Goal: Task Accomplishment & Management: Use online tool/utility

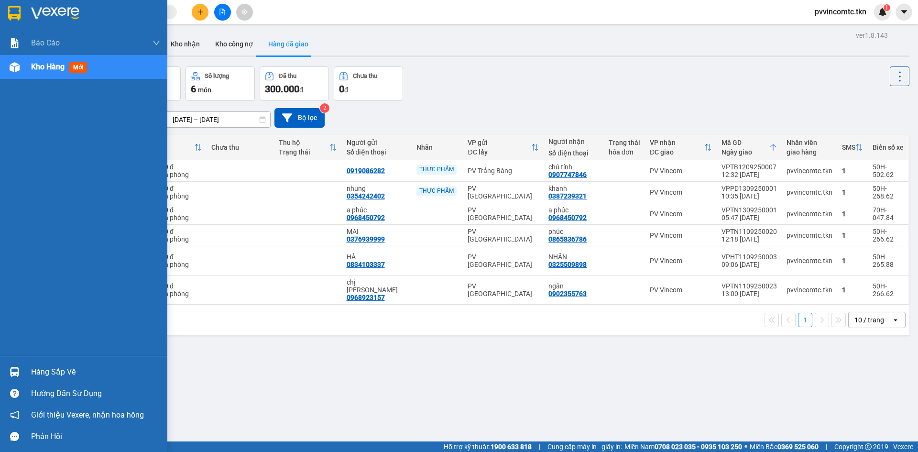
click at [54, 371] on div "Hàng sắp về" at bounding box center [95, 372] width 129 height 14
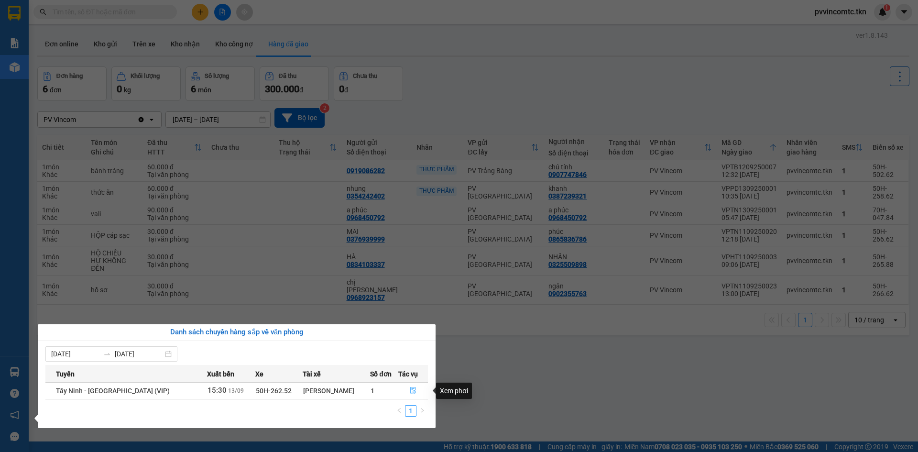
click at [410, 390] on icon "file-done" at bounding box center [413, 390] width 6 height 7
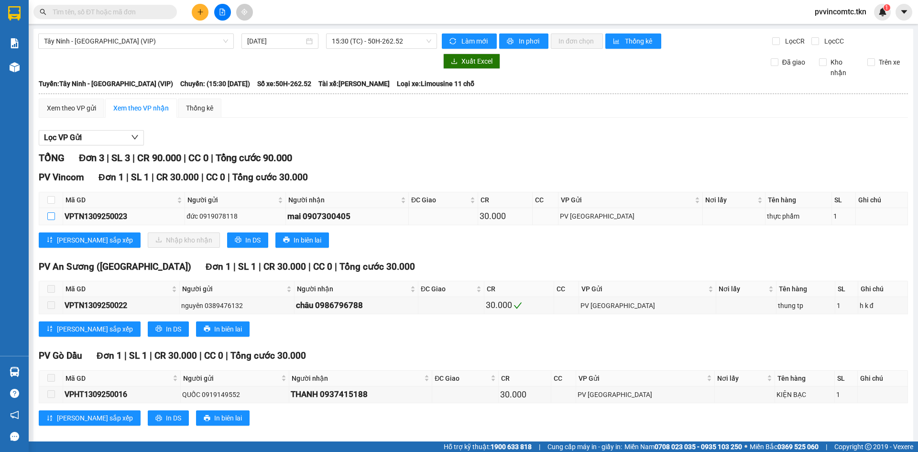
click at [51, 216] on input "checkbox" at bounding box center [51, 216] width 8 height 8
checkbox input "true"
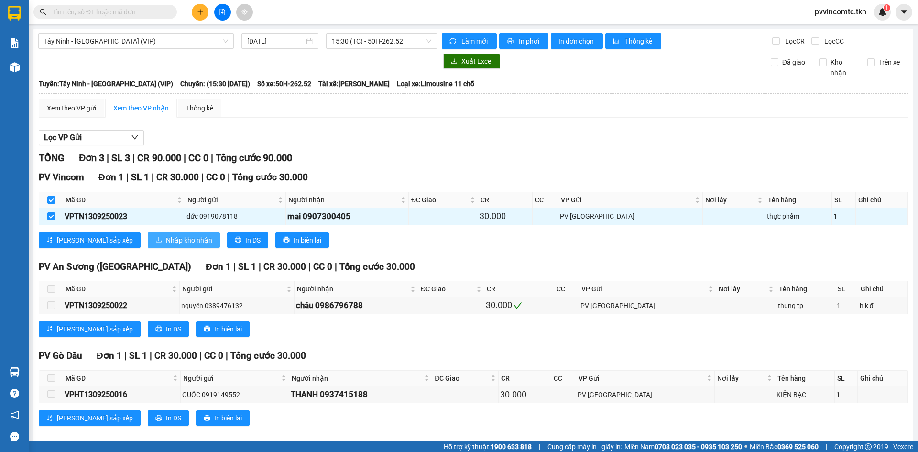
click at [166, 241] on span "Nhập kho nhận" at bounding box center [189, 240] width 46 height 11
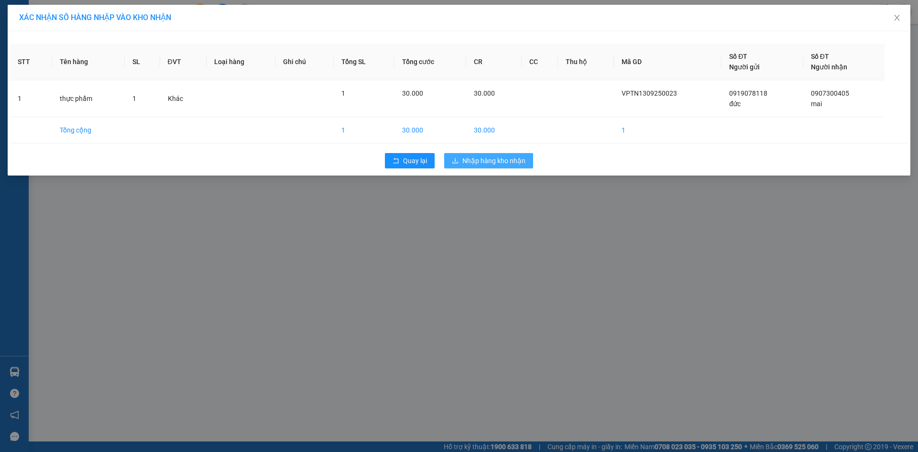
click at [476, 156] on span "Nhập hàng kho nhận" at bounding box center [493, 160] width 63 height 11
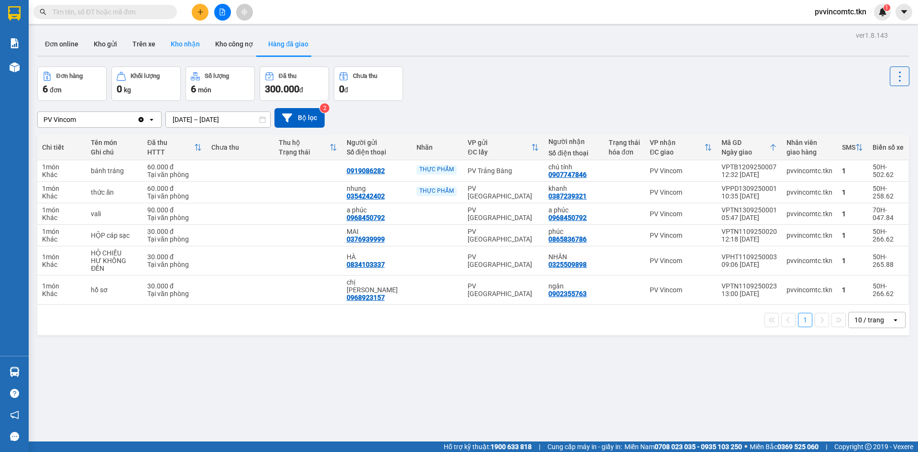
click at [191, 42] on button "Kho nhận" at bounding box center [185, 44] width 44 height 23
